Goal: Navigation & Orientation: Understand site structure

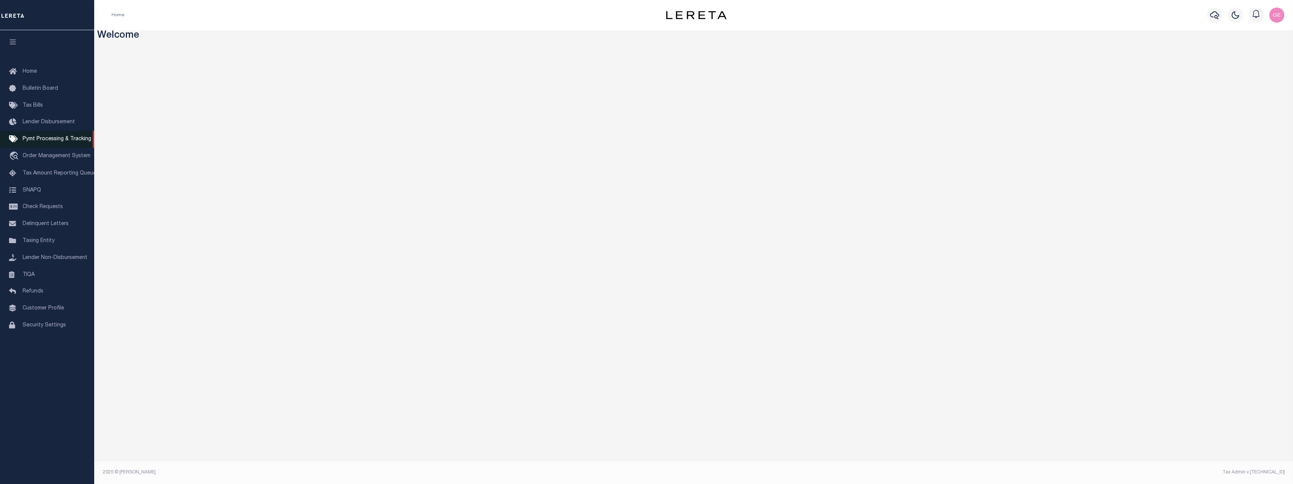
click at [28, 141] on span "Pymt Processing & Tracking" at bounding box center [57, 138] width 69 height 5
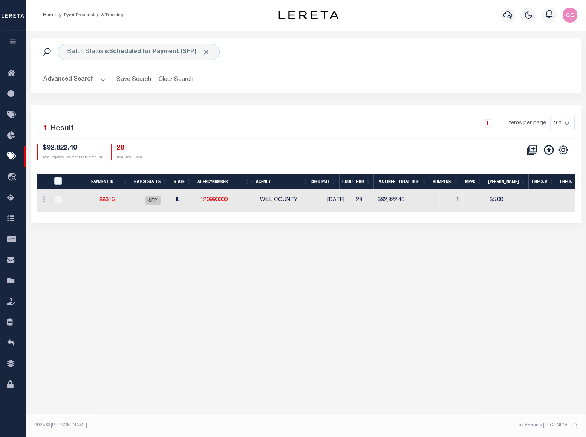
click at [289, 240] on div "Batch Status is Scheduled for Payment (SFP) Search Advanced Search Save Search …" at bounding box center [306, 137] width 560 height 215
click at [185, 81] on button "Clear Search" at bounding box center [176, 79] width 41 height 15
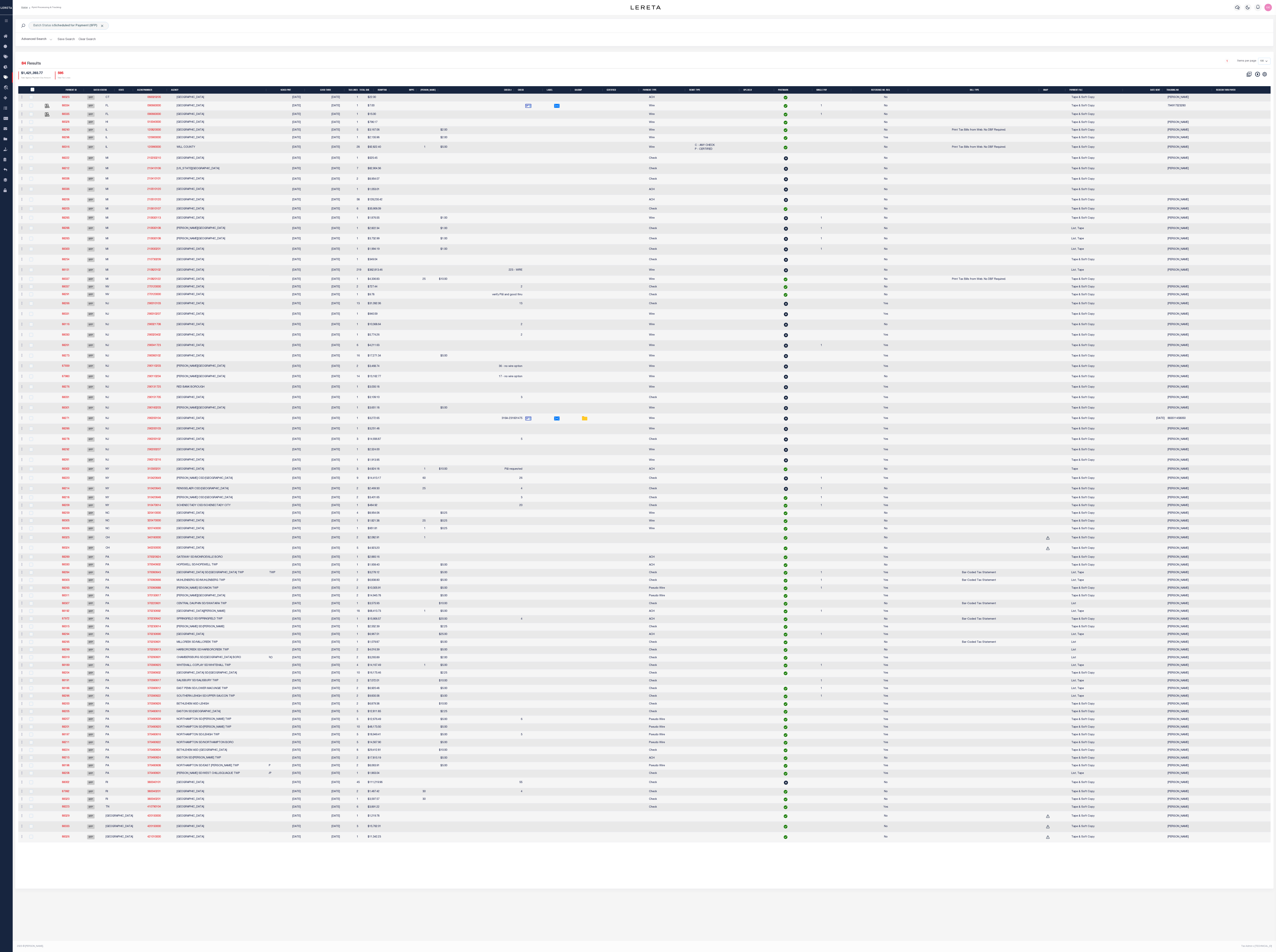
click at [582, 217] on html "Home Pymt Processing & Tracking Profile" at bounding box center [638, 476] width 1276 height 952
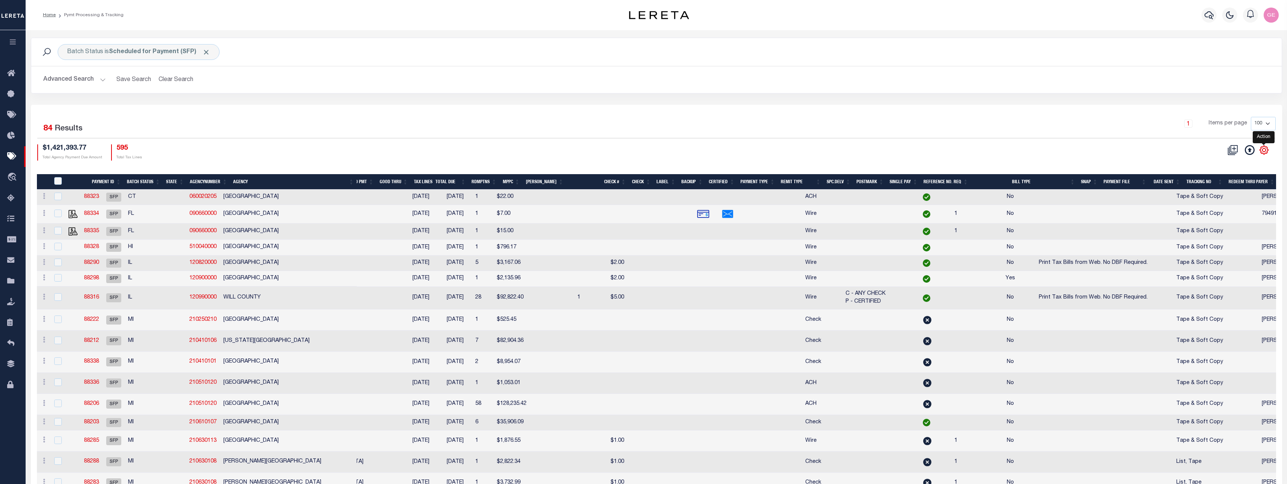
click at [1175, 148] on icon "" at bounding box center [1264, 150] width 10 height 10
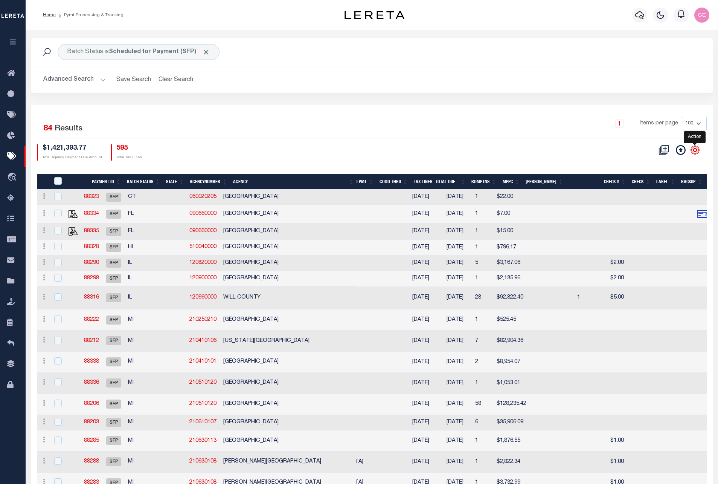
click at [692, 152] on icon "" at bounding box center [695, 150] width 8 height 8
drag, startPoint x: 692, startPoint y: 152, endPoint x: 635, endPoint y: 139, distance: 58.3
click at [635, 139] on div "Selected 84 Results 1 Items per page 100 200 500 1000 $1,421,393.77 Total Agenc…" at bounding box center [372, 138] width 682 height 43
click at [695, 150] on icon "" at bounding box center [695, 150] width 10 height 10
click at [692, 153] on icon "" at bounding box center [695, 150] width 8 height 8
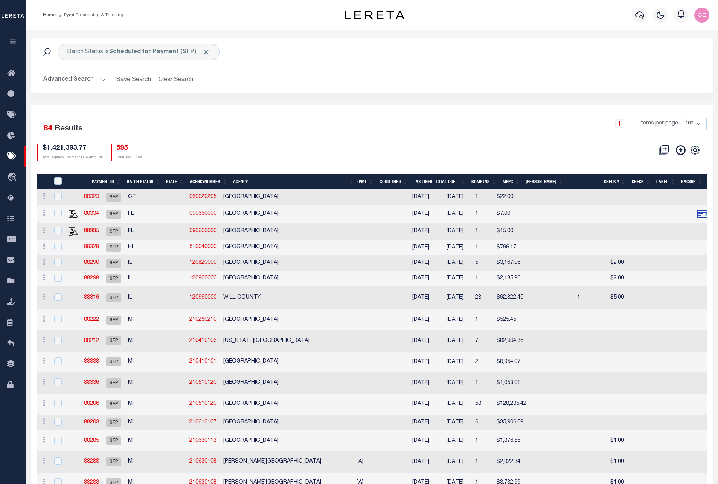
drag, startPoint x: 692, startPoint y: 145, endPoint x: 610, endPoint y: 140, distance: 82.6
click at [584, 137] on div "1 Items per page 100 200 500 1000" at bounding box center [457, 127] width 511 height 21
click at [680, 153] on icon at bounding box center [681, 150] width 10 height 10
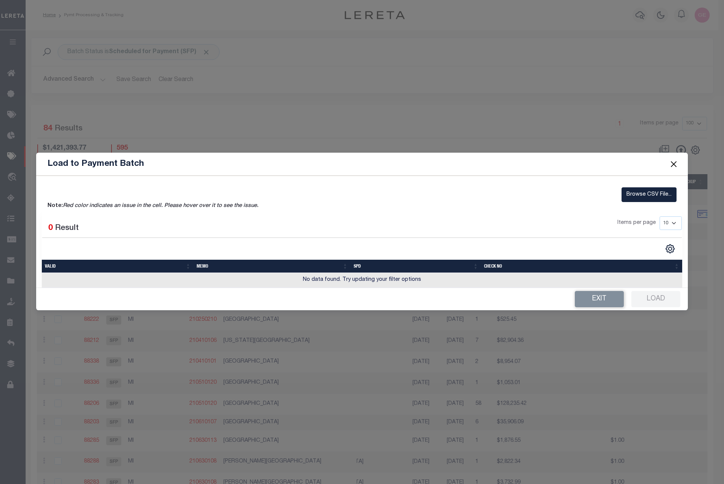
click at [674, 164] on button "Close" at bounding box center [674, 164] width 10 height 10
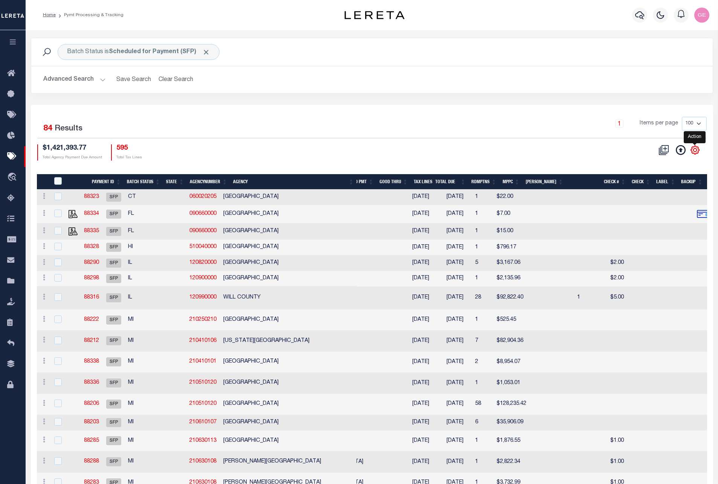
click at [694, 153] on icon "" at bounding box center [695, 150] width 10 height 10
click at [41, 244] on link at bounding box center [44, 247] width 8 height 6
click at [42, 246] on link at bounding box center [44, 247] width 8 height 6
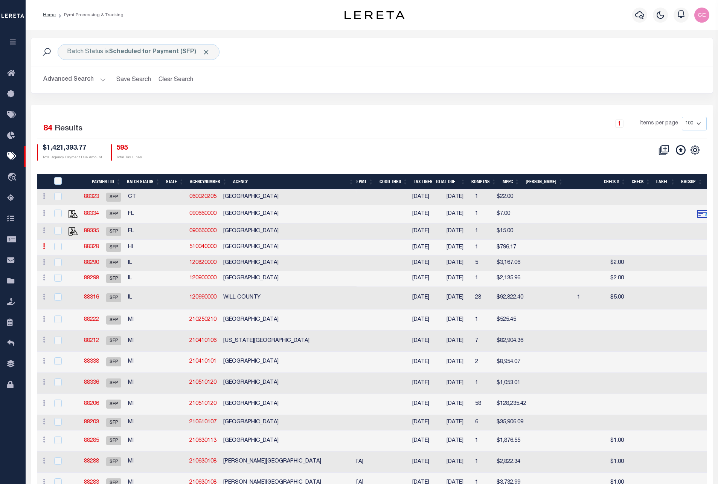
click at [42, 246] on link at bounding box center [44, 247] width 8 height 6
click at [105, 80] on h2 "Advanced Search Save Search Clear Search" at bounding box center [372, 79] width 670 height 15
click at [102, 81] on button "Advanced Search" at bounding box center [74, 79] width 63 height 15
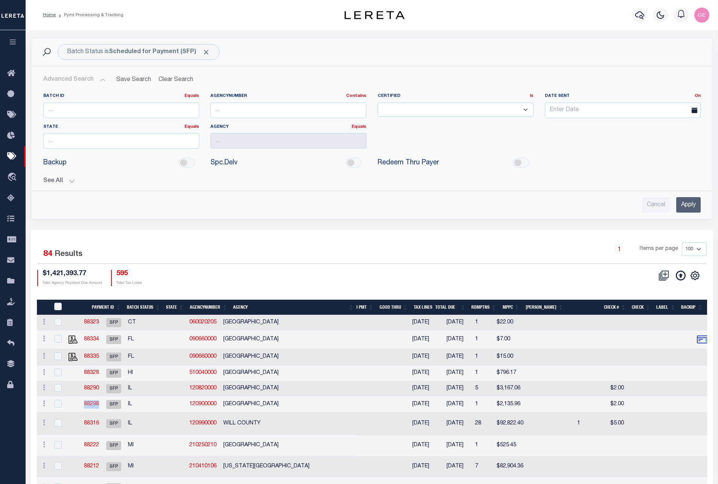
drag, startPoint x: 118, startPoint y: 403, endPoint x: 99, endPoint y: 405, distance: 18.5
click at [99, 405] on td "88298" at bounding box center [92, 403] width 22 height 15
checkbox input "true"
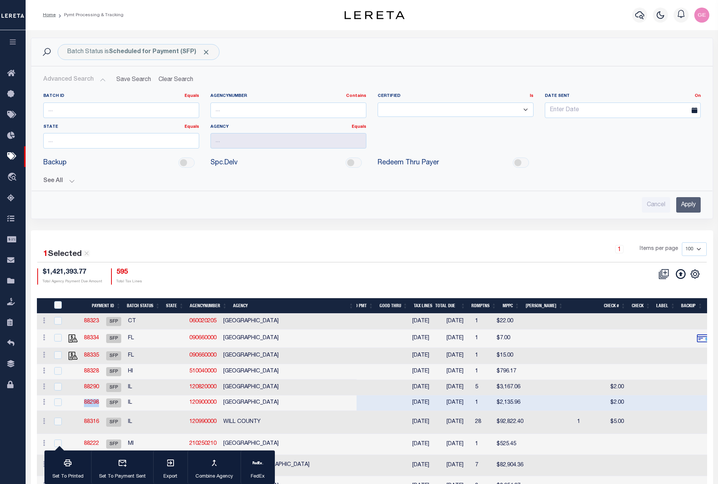
copy link "88298"
click at [125, 104] on input "number" at bounding box center [121, 109] width 156 height 15
paste input "88298"
type input "88298"
click at [686, 204] on input "Apply" at bounding box center [688, 204] width 24 height 15
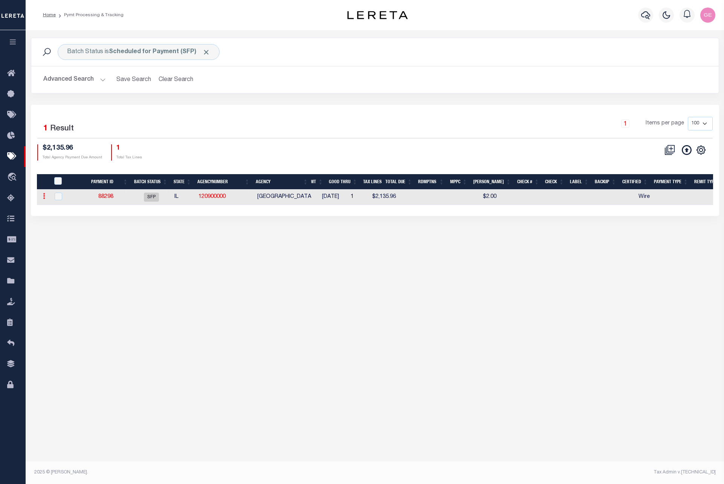
click at [46, 196] on link at bounding box center [44, 197] width 8 height 6
click at [13, 178] on icon "travel_explore" at bounding box center [13, 177] width 12 height 10
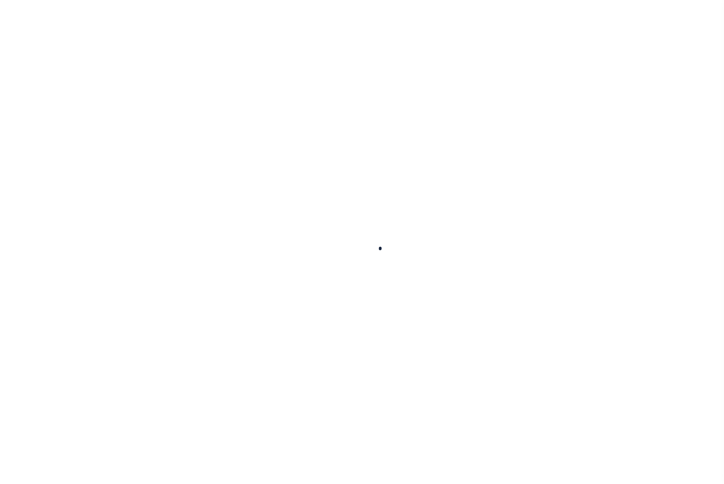
select select "200"
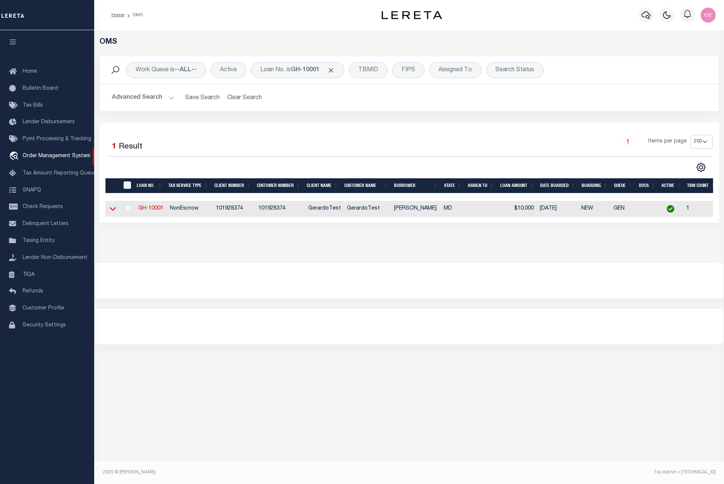
click at [114, 211] on icon at bounding box center [113, 209] width 6 height 4
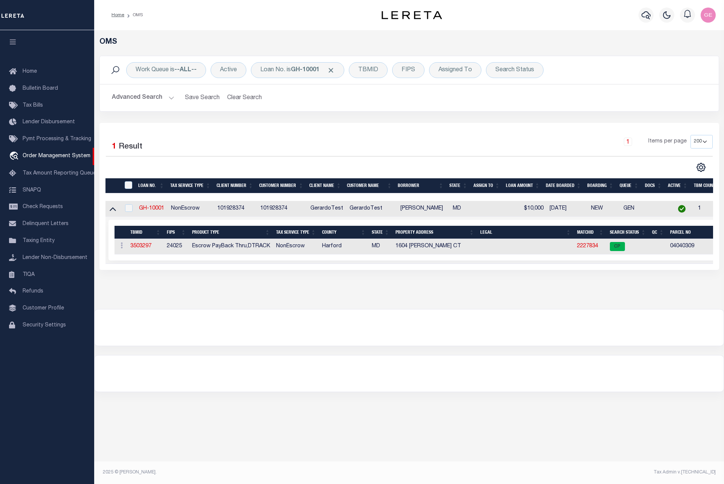
click at [114, 211] on icon at bounding box center [113, 210] width 6 height 4
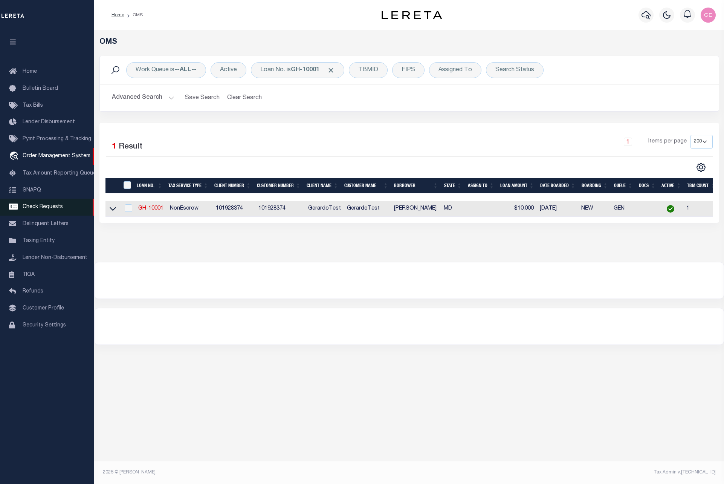
click at [56, 209] on span "Check Requests" at bounding box center [43, 206] width 40 height 5
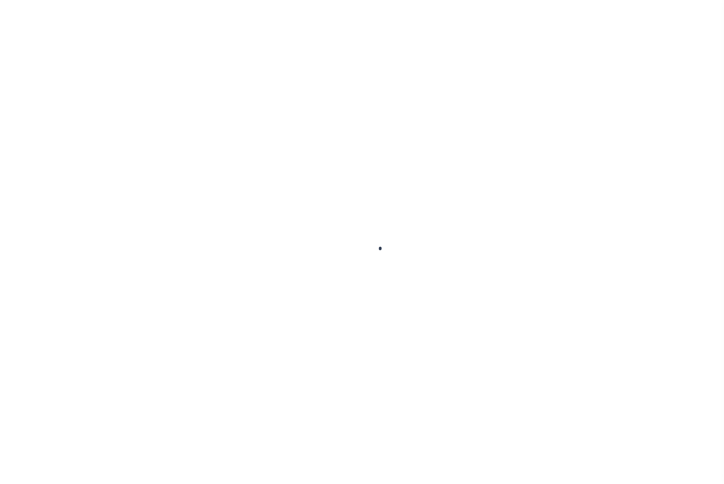
select select "50"
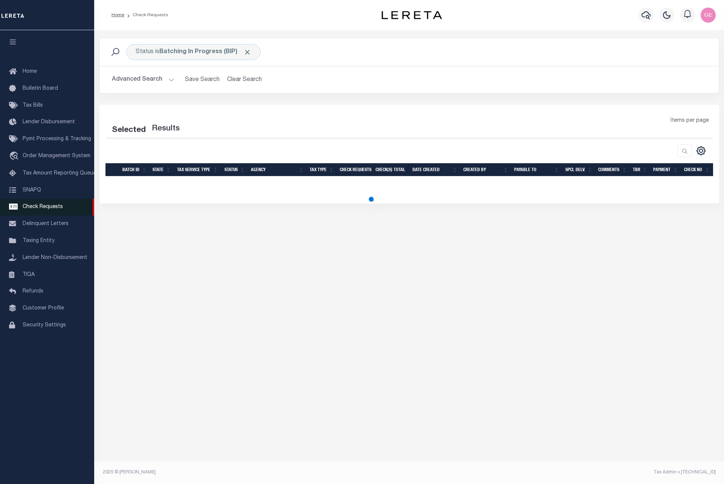
select select "50"
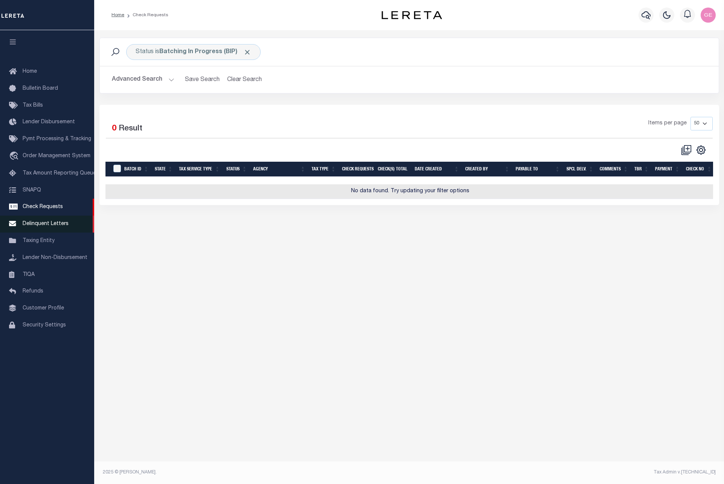
click at [58, 218] on link "Delinquent Letters" at bounding box center [47, 223] width 94 height 17
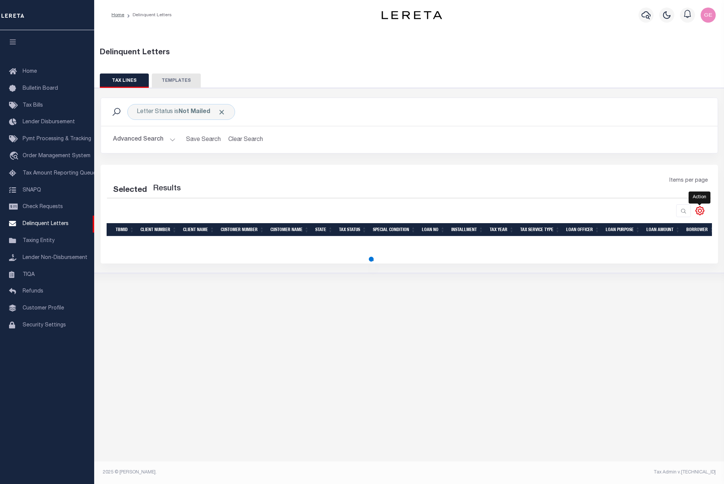
click at [699, 209] on icon at bounding box center [699, 210] width 3 height 3
click at [47, 243] on span "Taxing Entity" at bounding box center [39, 240] width 32 height 5
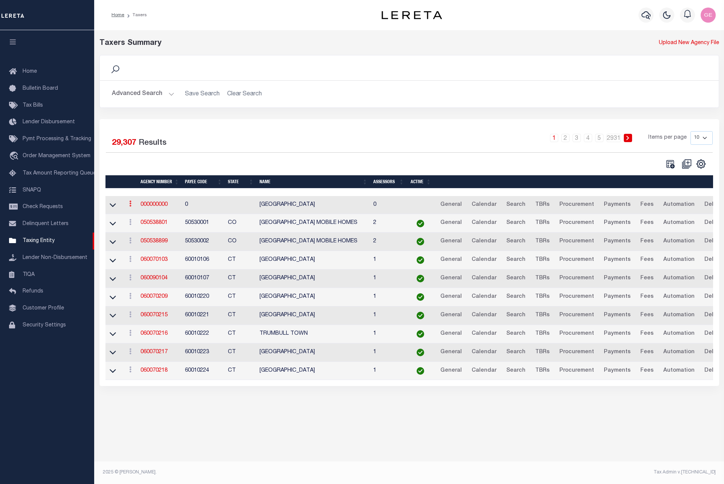
click at [130, 206] on icon at bounding box center [130, 203] width 2 height 6
click at [704, 169] on icon "" at bounding box center [701, 164] width 10 height 10
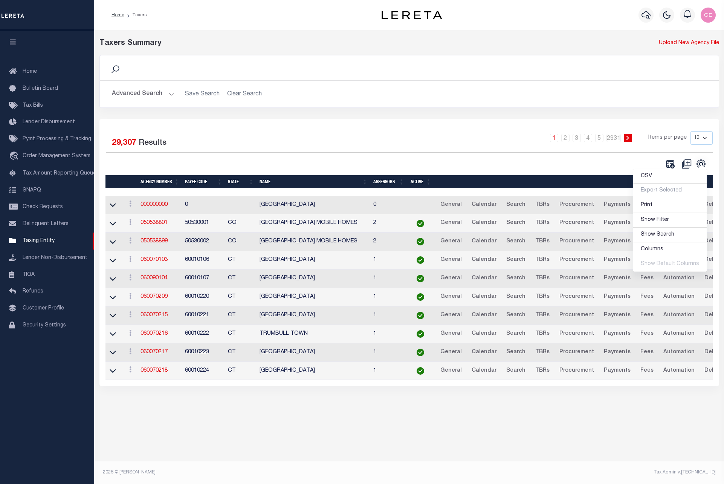
click at [299, 434] on div "Taxers Summary Upload New Agency File Search Advanced Search Save Search Clear …" at bounding box center [409, 247] width 630 height 435
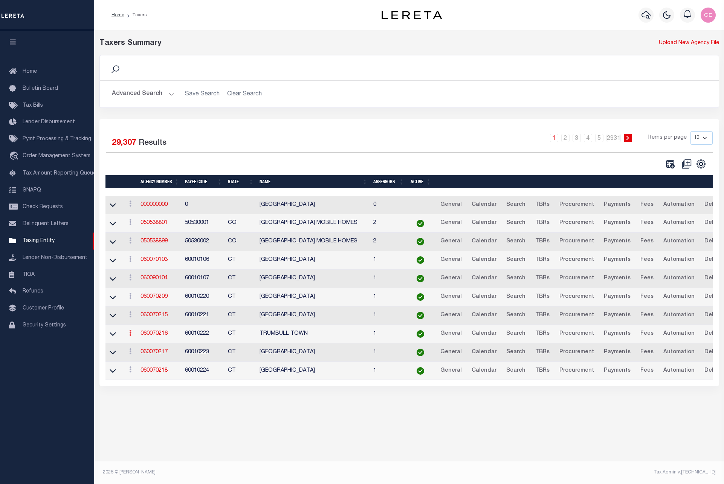
click at [130, 333] on icon at bounding box center [130, 333] width 2 height 6
click at [141, 410] on div "Taxers Summary Upload New Agency File Search Advanced Search Save Search Clear …" at bounding box center [409, 247] width 630 height 435
click at [128, 369] on link at bounding box center [130, 370] width 8 height 6
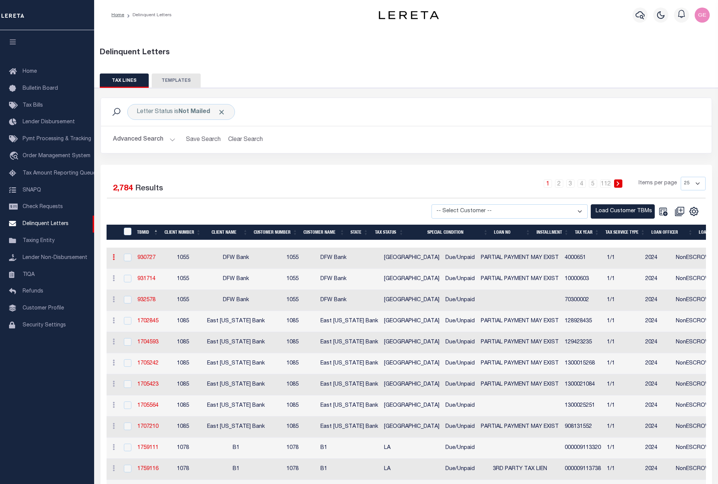
click at [113, 259] on icon at bounding box center [114, 257] width 2 height 6
click at [114, 276] on icon at bounding box center [114, 278] width 2 height 6
click at [111, 345] on link at bounding box center [114, 342] width 8 height 6
click at [699, 208] on link at bounding box center [694, 210] width 12 height 5
click at [691, 214] on icon "" at bounding box center [694, 211] width 10 height 10
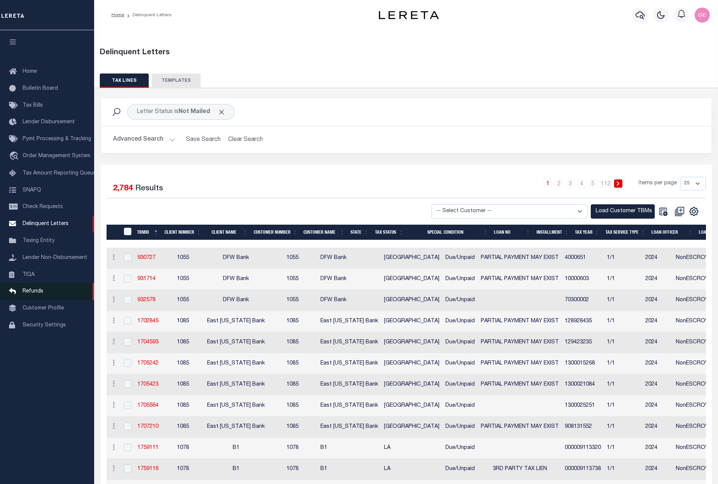
click at [50, 299] on link "Refunds" at bounding box center [47, 291] width 94 height 17
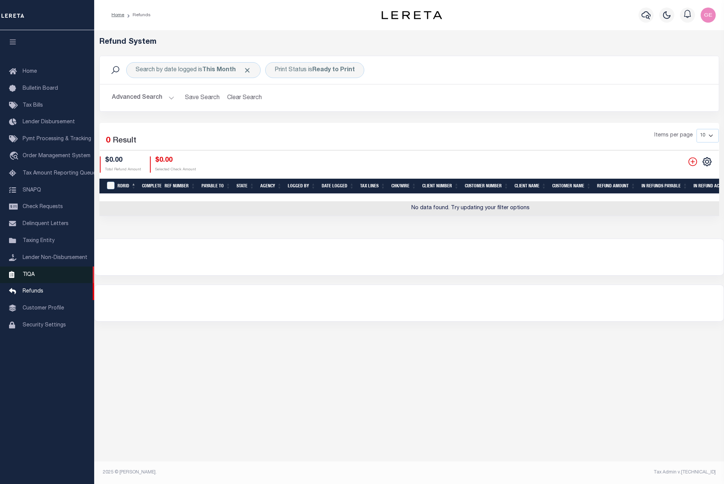
click at [32, 282] on link "TIQA" at bounding box center [47, 274] width 94 height 17
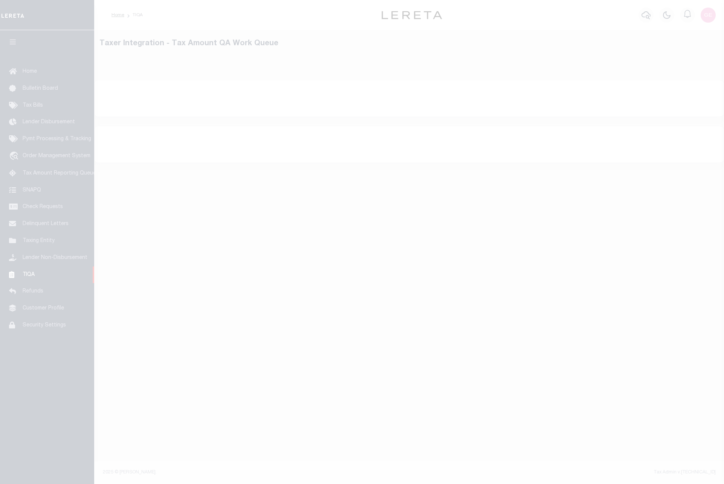
select select "200"
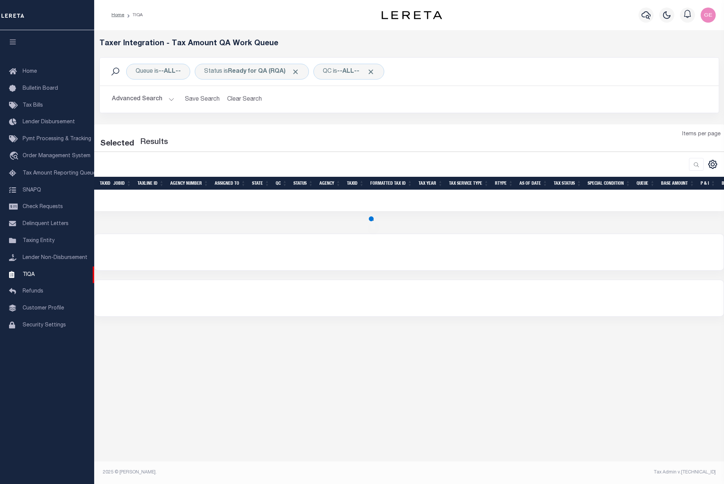
select select "200"
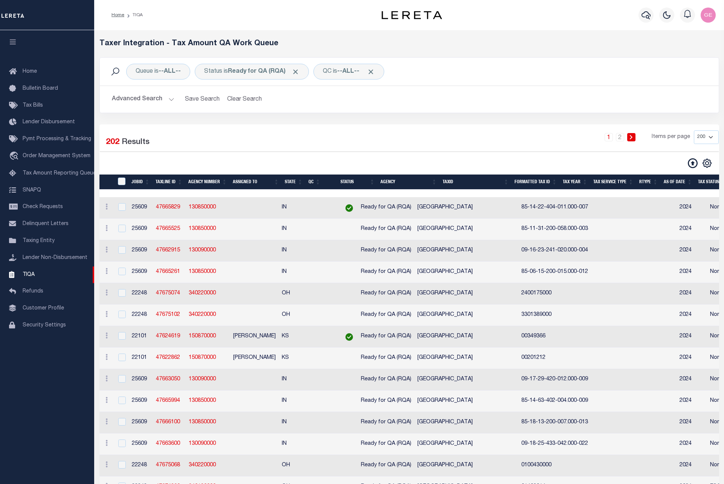
click at [108, 321] on td "ACTIONS View Detail Delete View in [GEOGRAPHIC_DATA]" at bounding box center [106, 314] width 14 height 21
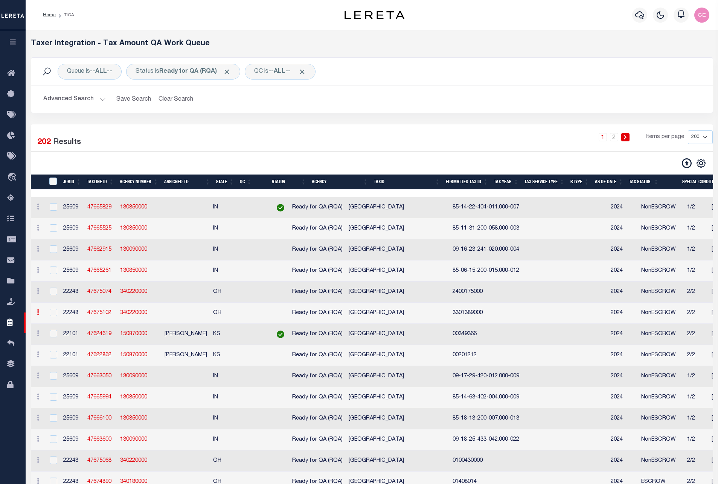
click at [38, 315] on icon at bounding box center [38, 312] width 2 height 6
click at [38, 317] on ul "ACTIONS View Detail Delete View in [GEOGRAPHIC_DATA]" at bounding box center [80, 342] width 93 height 51
checkbox input "true"
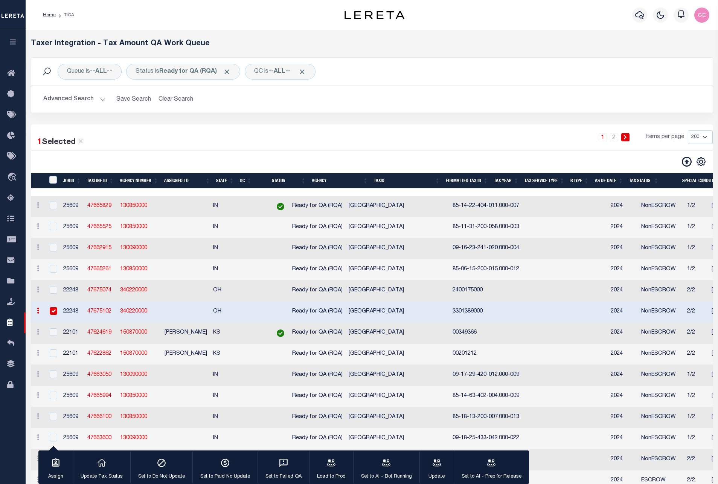
click at [38, 330] on div "ACTIONS View Detail Delete View in [GEOGRAPHIC_DATA]" at bounding box center [38, 332] width 8 height 9
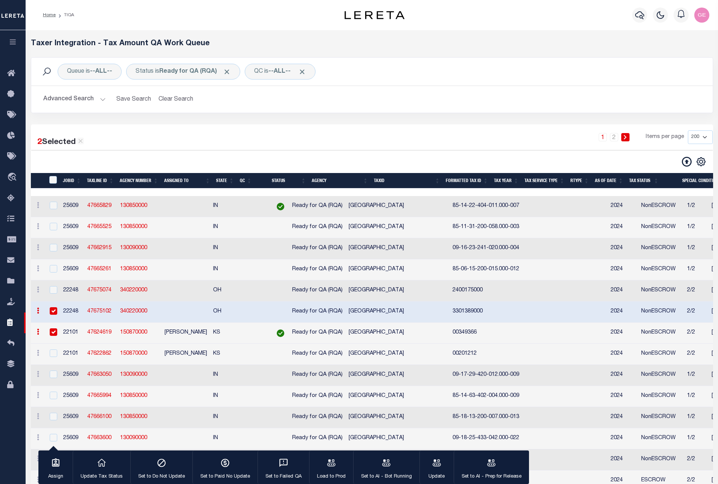
click at [38, 332] on icon at bounding box center [38, 331] width 2 height 6
click at [54, 332] on input "checkbox" at bounding box center [54, 332] width 8 height 8
checkbox input "false"
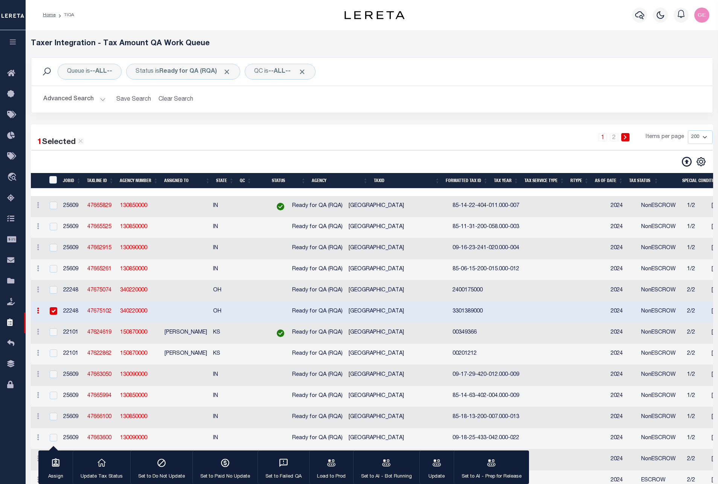
click at [55, 312] on input "checkbox" at bounding box center [54, 311] width 8 height 8
checkbox input "false"
